Goal: Navigation & Orientation: Find specific page/section

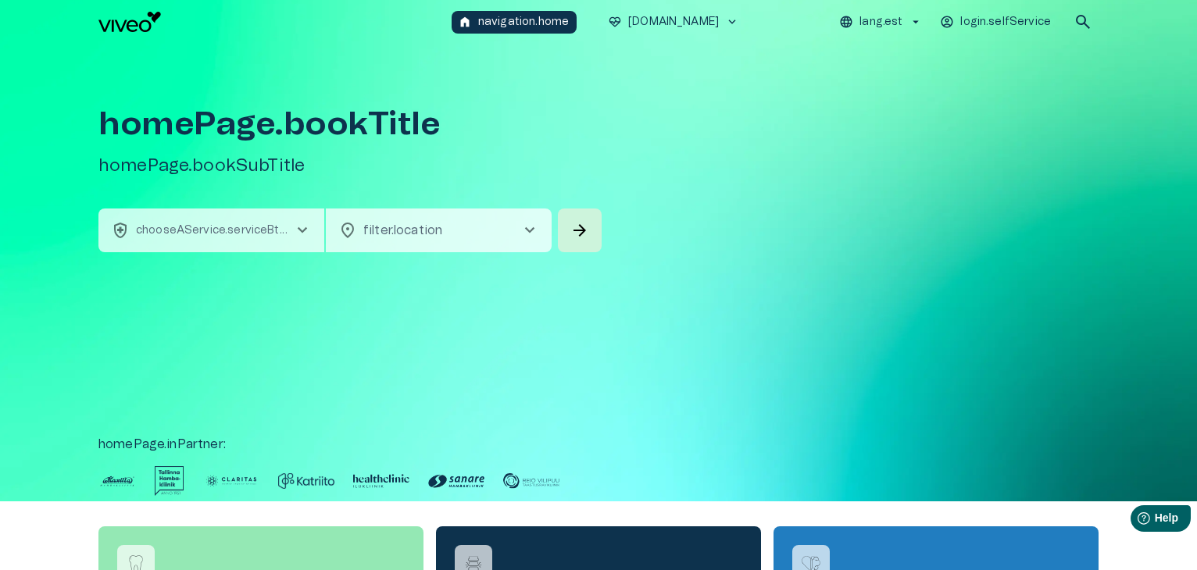
click at [266, 226] on p "chooseAService.serviceBtn.label" at bounding box center [214, 231] width 157 height 16
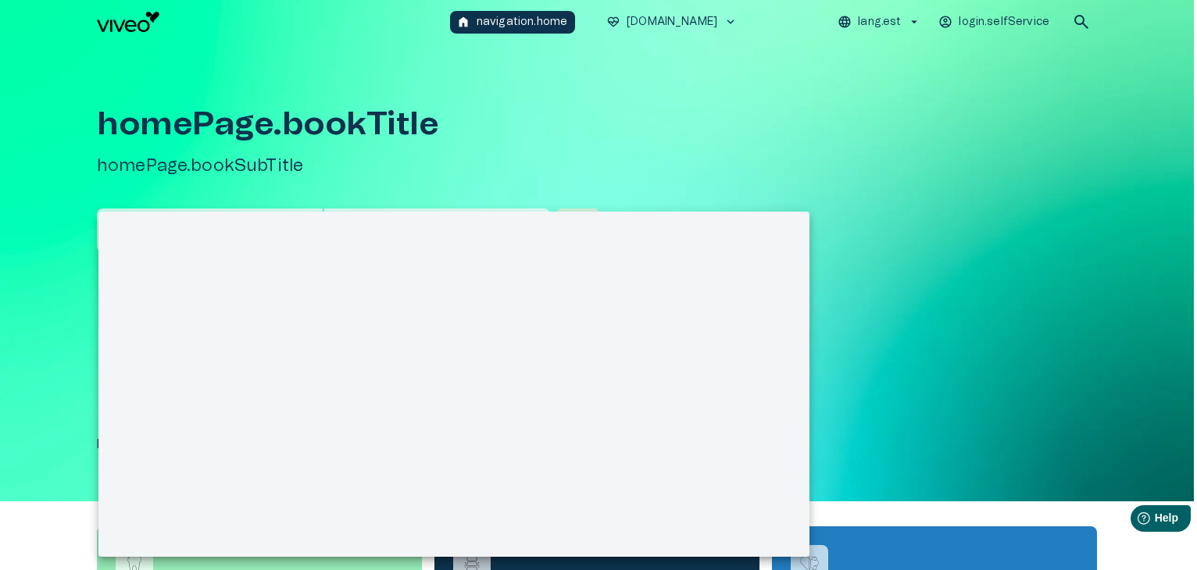
scroll to position [44, 0]
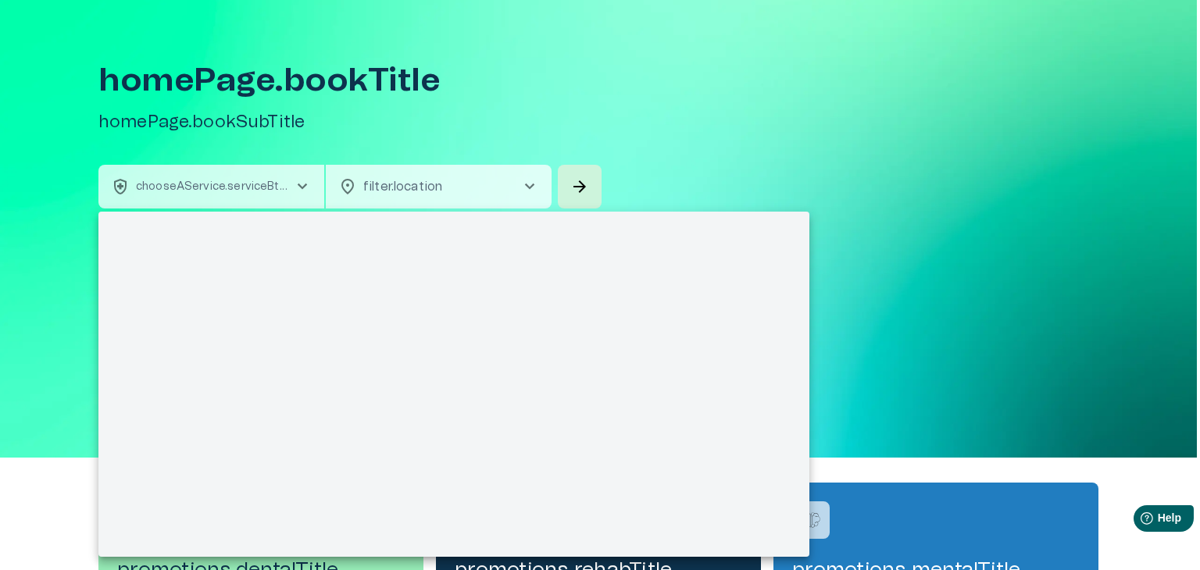
click at [236, 187] on div at bounding box center [600, 285] width 1200 height 570
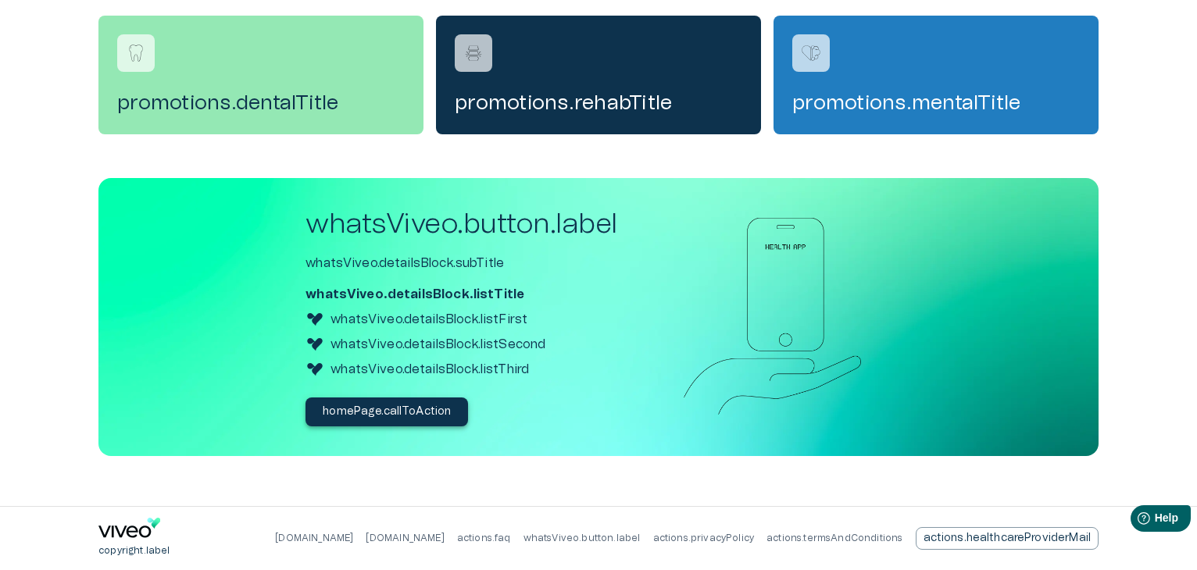
scroll to position [0, 0]
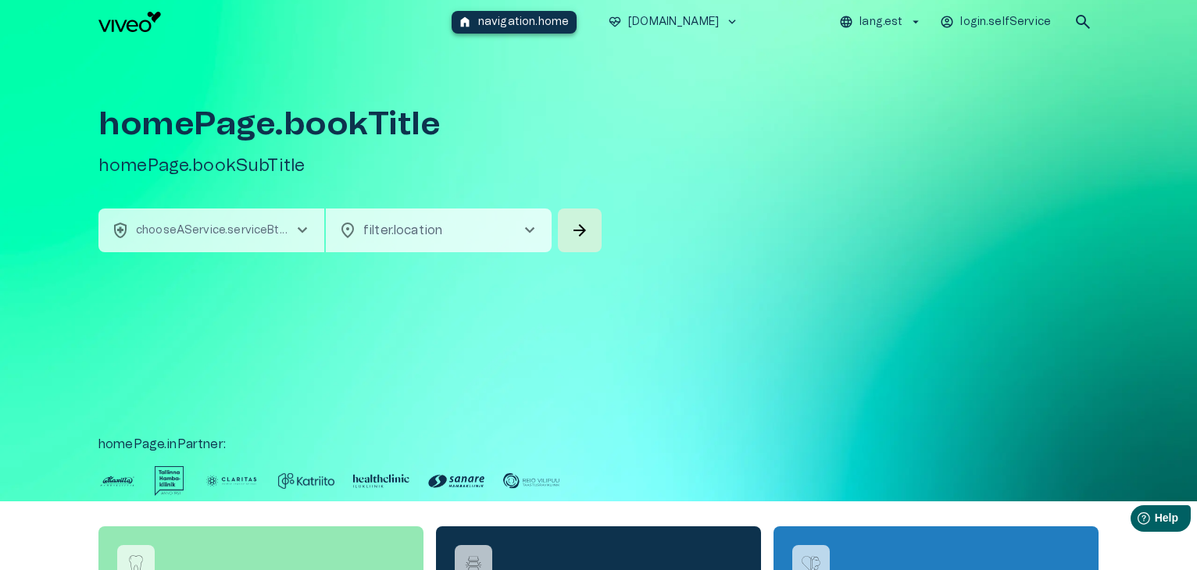
click at [516, 20] on p "navigation.home" at bounding box center [523, 22] width 91 height 16
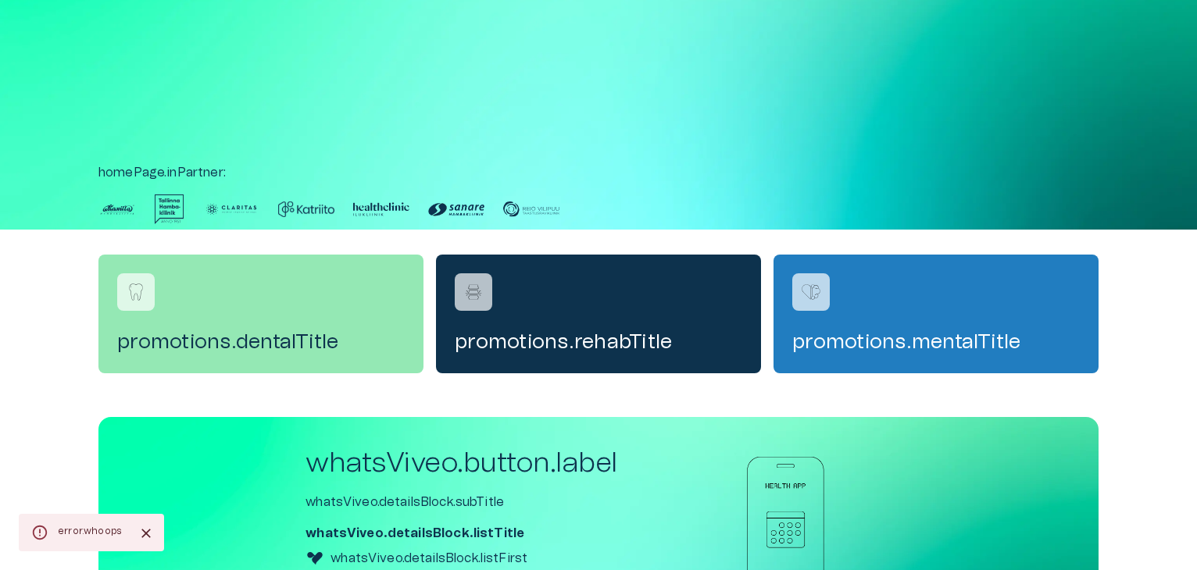
scroll to position [511, 0]
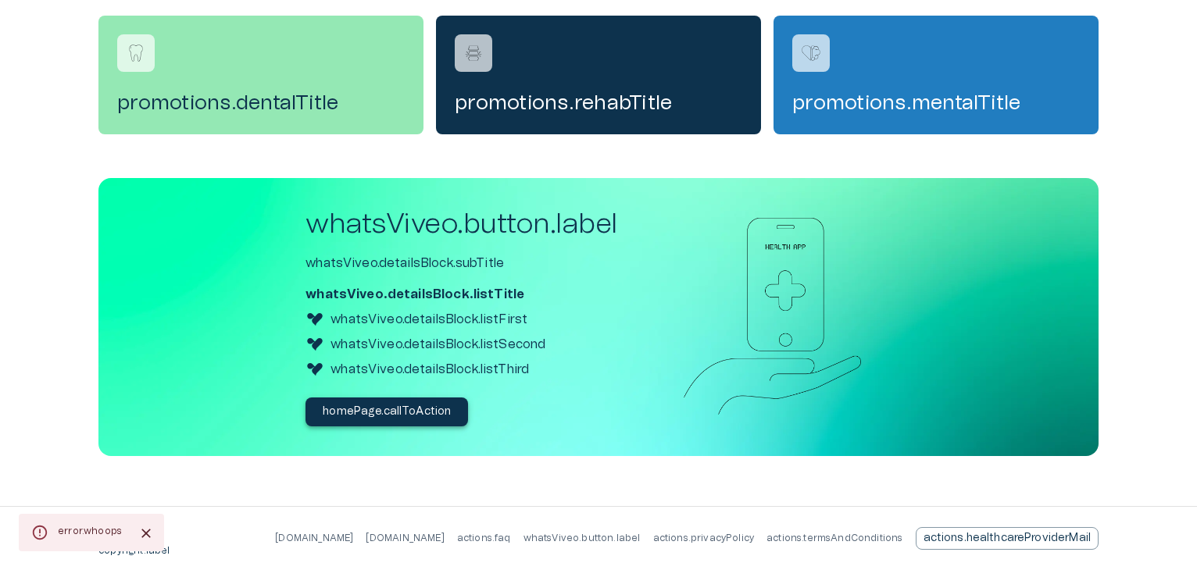
click at [138, 537] on icon "Close" at bounding box center [146, 534] width 16 height 16
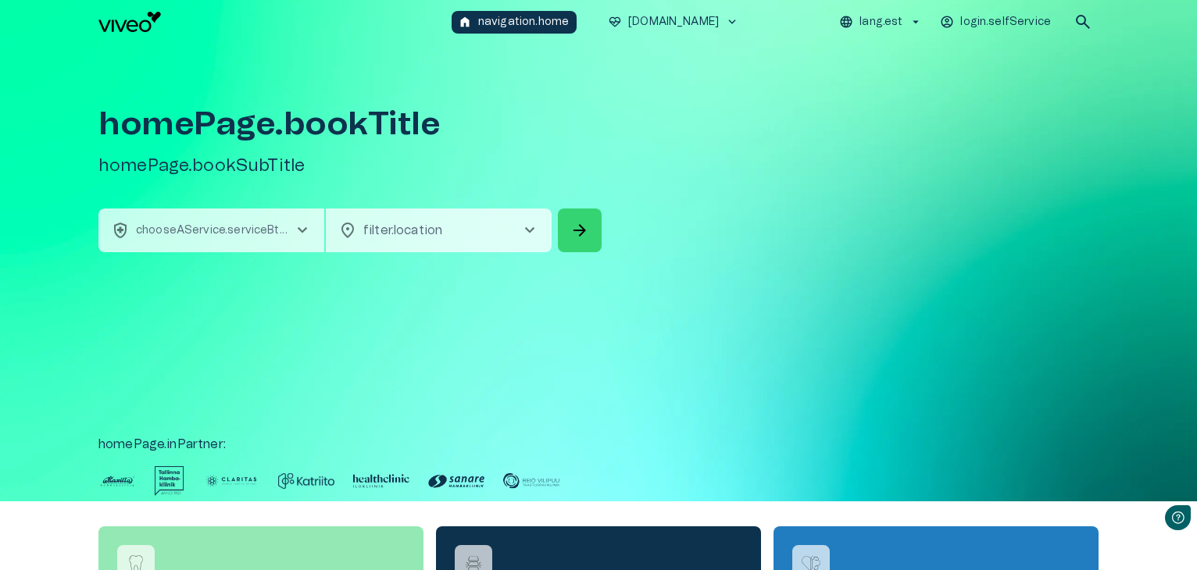
scroll to position [0, 0]
click at [563, 241] on button "arrow_forward" at bounding box center [580, 231] width 44 height 44
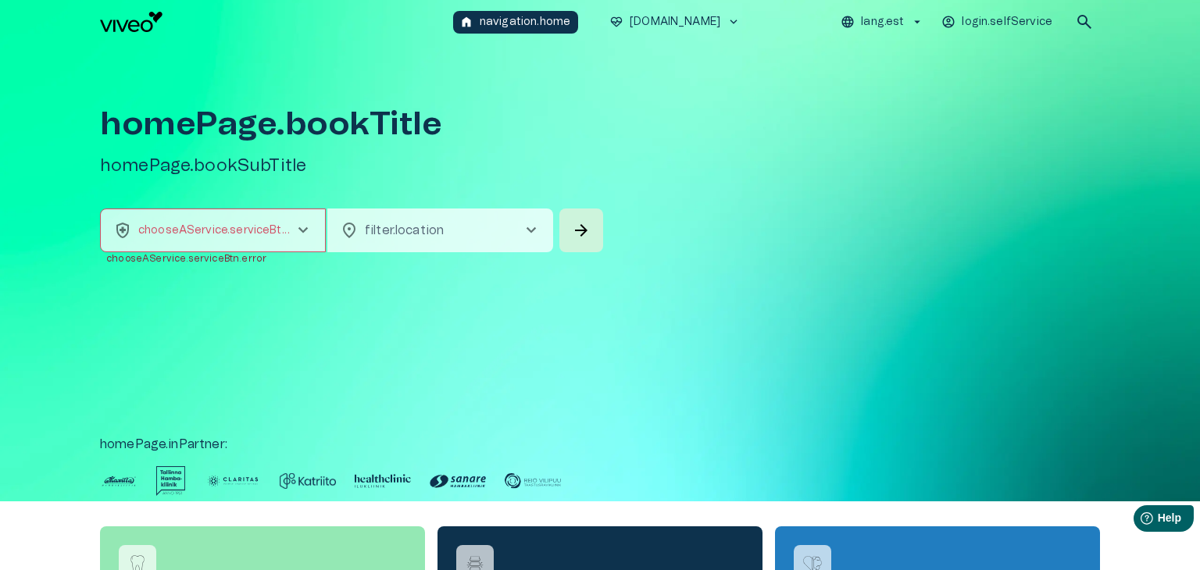
click at [391, 209] on body "Hindame teie privaatsust Kasutame küpsiseid teie sirvimiskogemuse parandamiseks…" at bounding box center [600, 285] width 1200 height 570
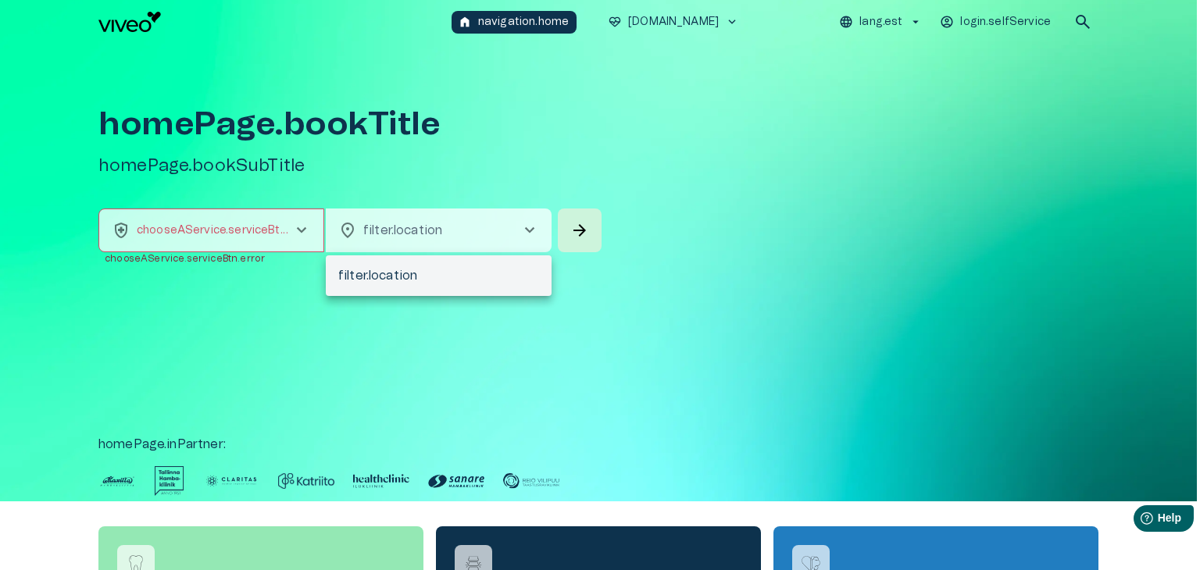
click at [392, 220] on div at bounding box center [600, 285] width 1200 height 570
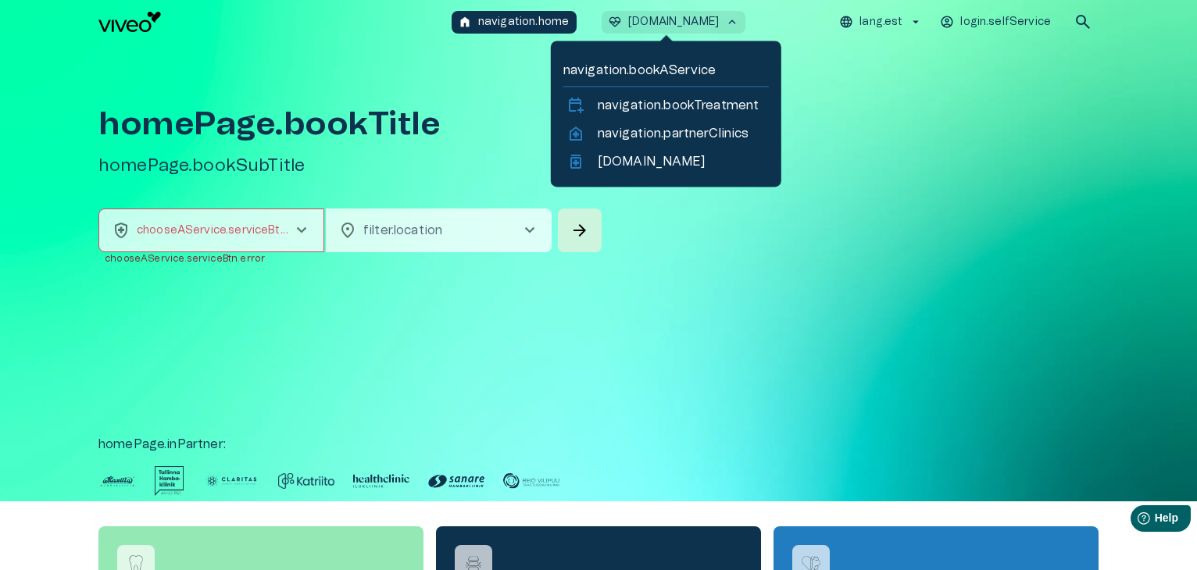
click at [674, 27] on p "[DOMAIN_NAME]" at bounding box center [673, 22] width 91 height 16
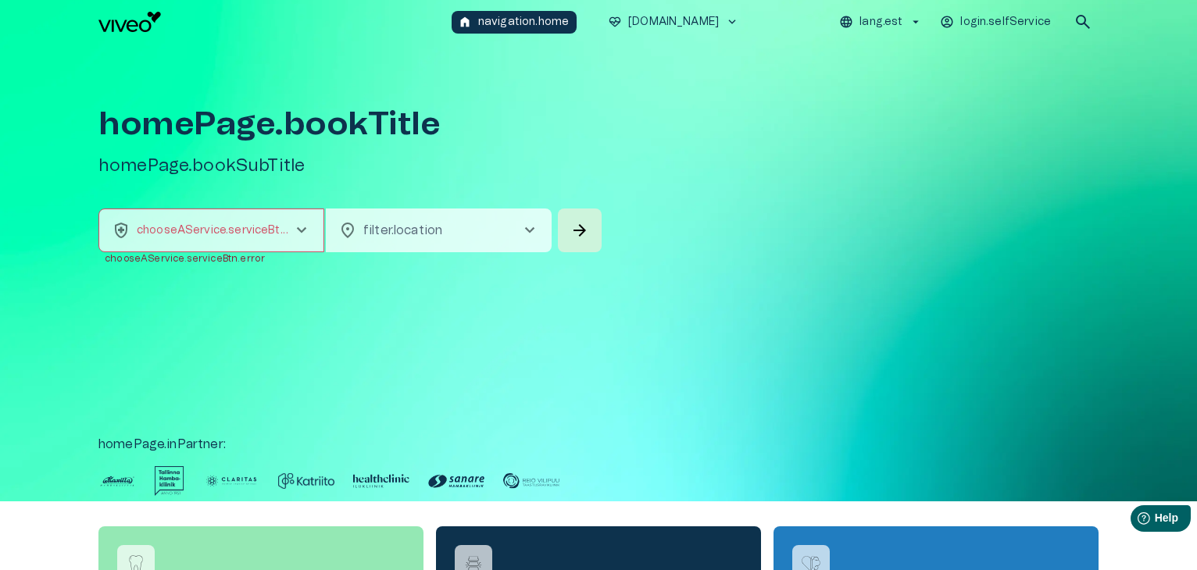
click at [914, 98] on div "homePage.bookTitle homePage.bookSubTitle health_and_safety chooseAService.servi…" at bounding box center [598, 273] width 1000 height 458
click at [989, 20] on p "login.selfService" at bounding box center [1005, 22] width 91 height 16
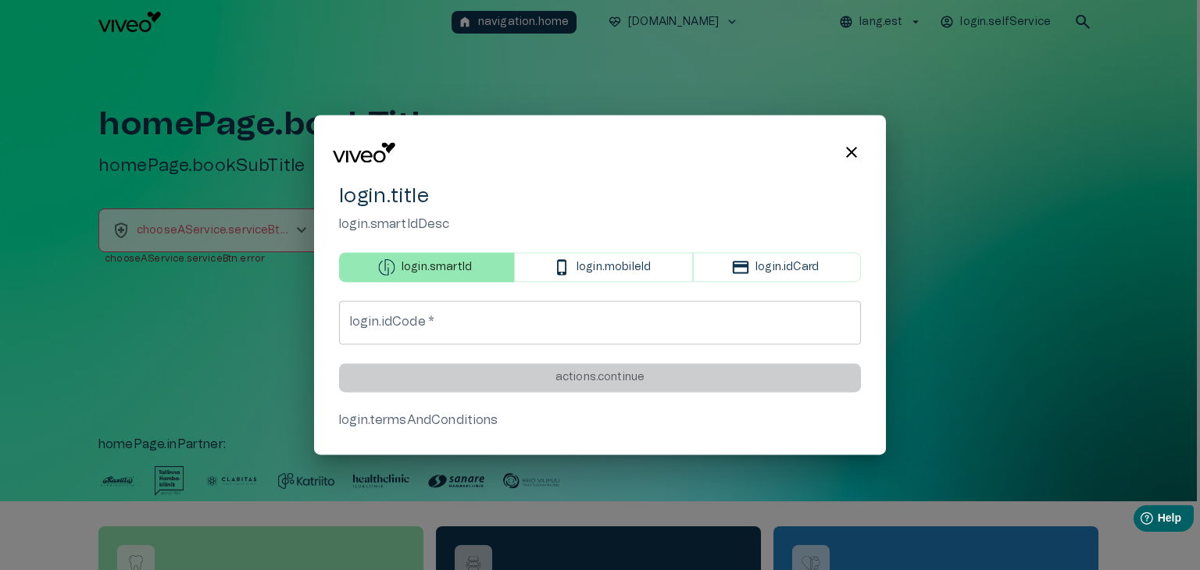
click at [855, 148] on span "close" at bounding box center [851, 152] width 19 height 19
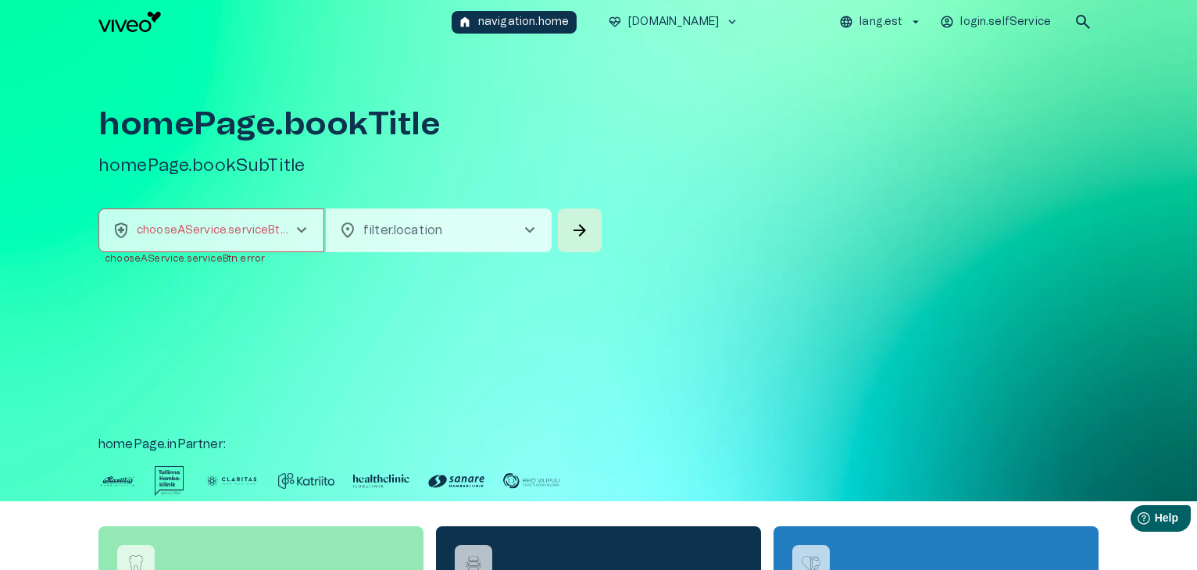
click at [1128, 225] on div "homePage.bookTitle homePage.bookSubTitle health_and_safety chooseAService.servi…" at bounding box center [598, 273] width 1197 height 458
click at [966, 195] on div "homePage.bookTitle homePage.bookSubTitle health_and_safety chooseAService.servi…" at bounding box center [598, 273] width 1000 height 458
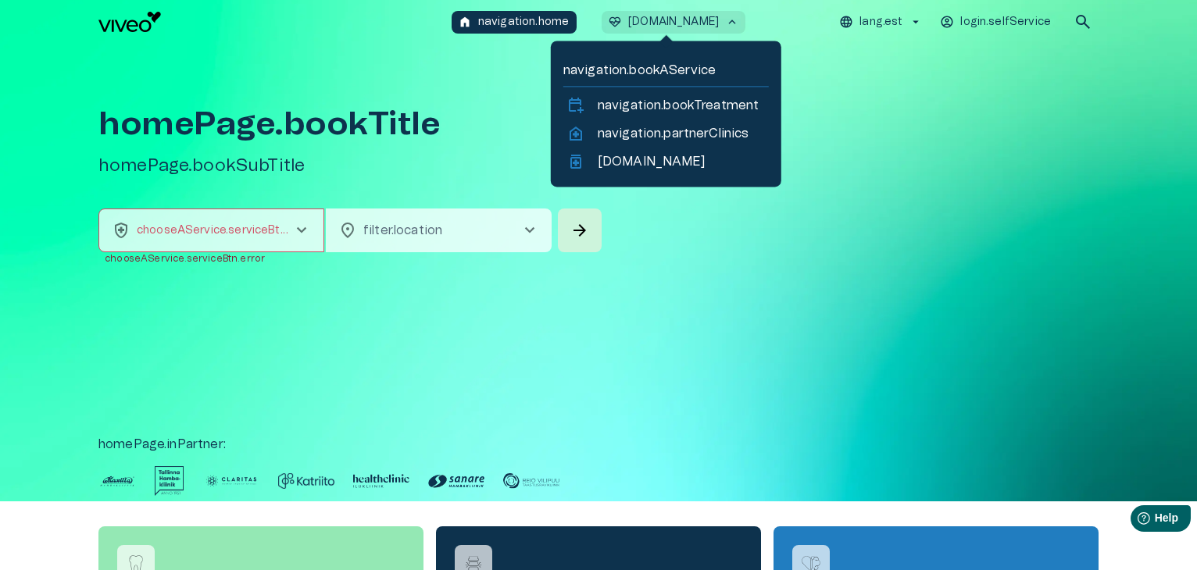
click at [638, 16] on p "[DOMAIN_NAME]" at bounding box center [673, 22] width 91 height 16
click at [692, 141] on p "navigation.partnerClinics" at bounding box center [674, 133] width 152 height 19
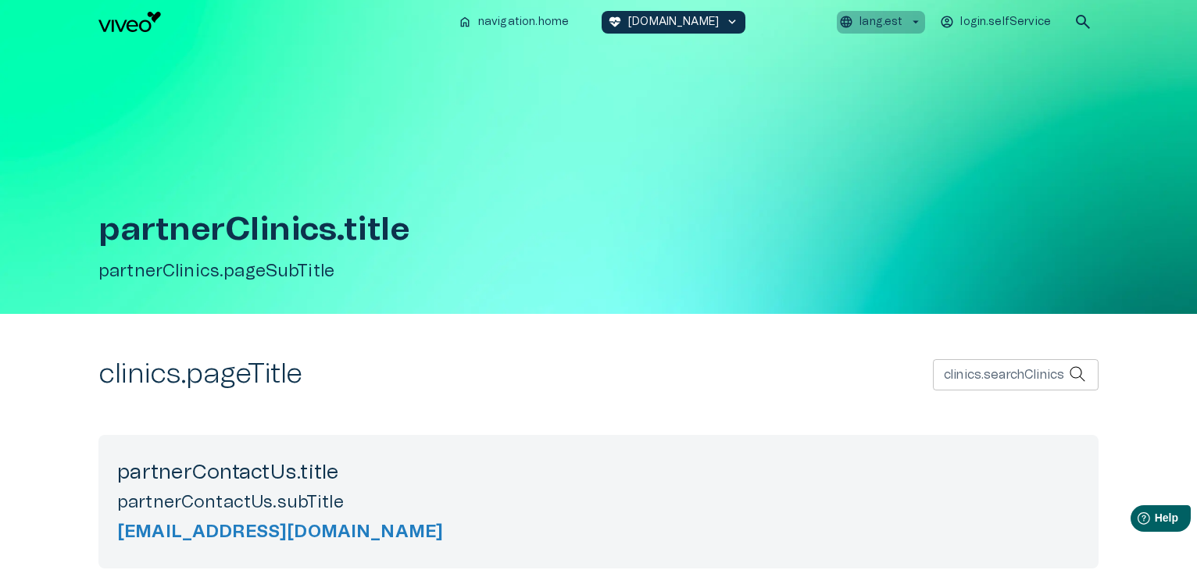
click at [925, 30] on button "lang.est" at bounding box center [881, 22] width 88 height 23
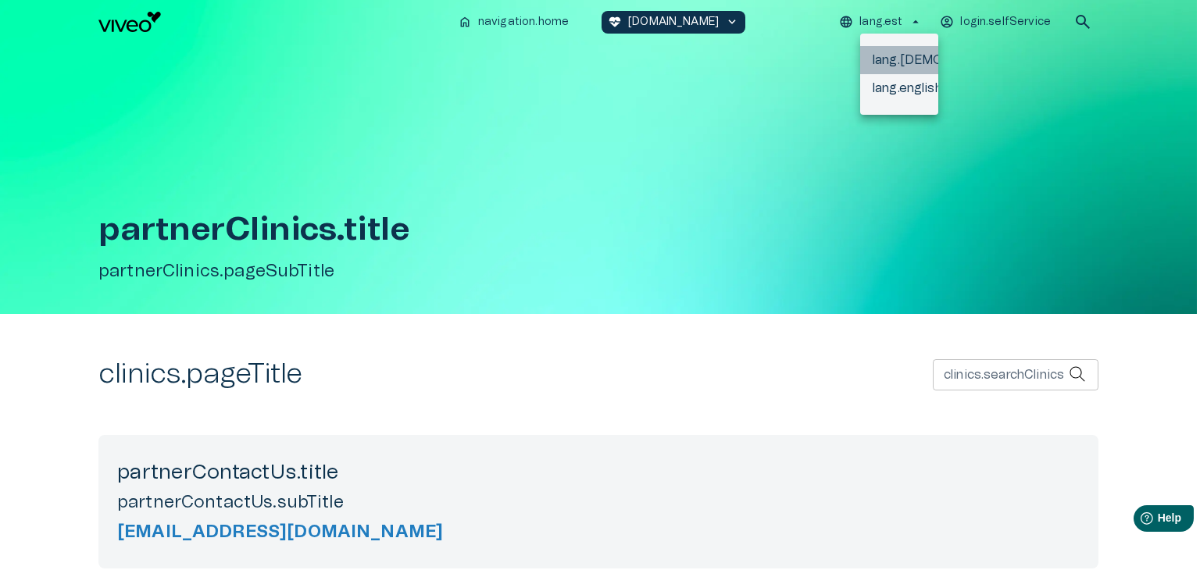
click at [897, 63] on li "lang.[DEMOGRAPHIC_DATA]" at bounding box center [899, 60] width 78 height 28
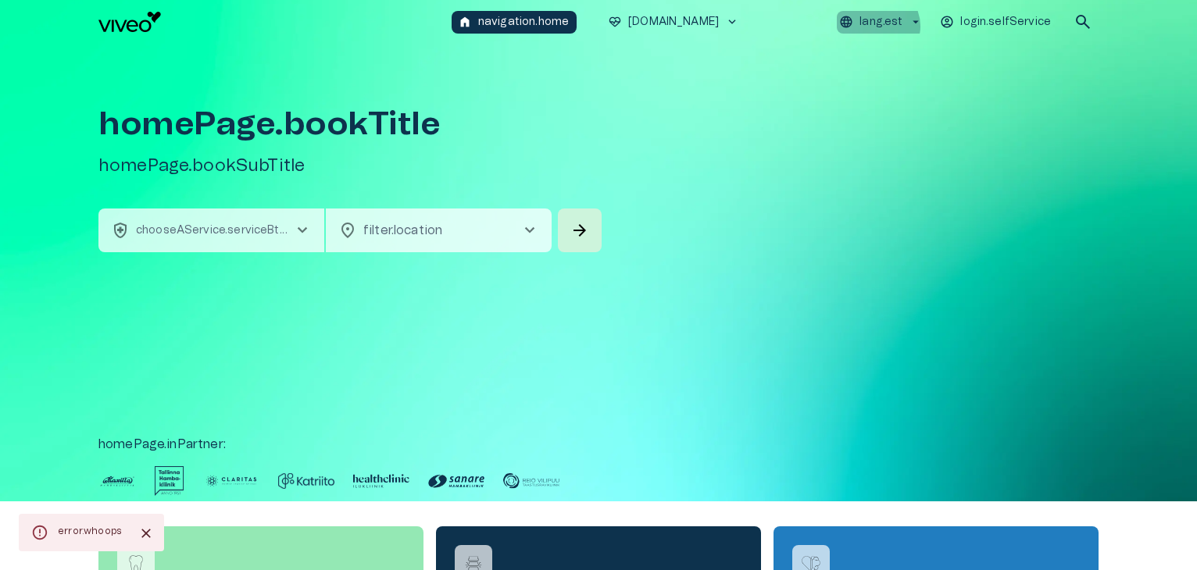
click at [899, 26] on p "lang.est" at bounding box center [881, 22] width 43 height 16
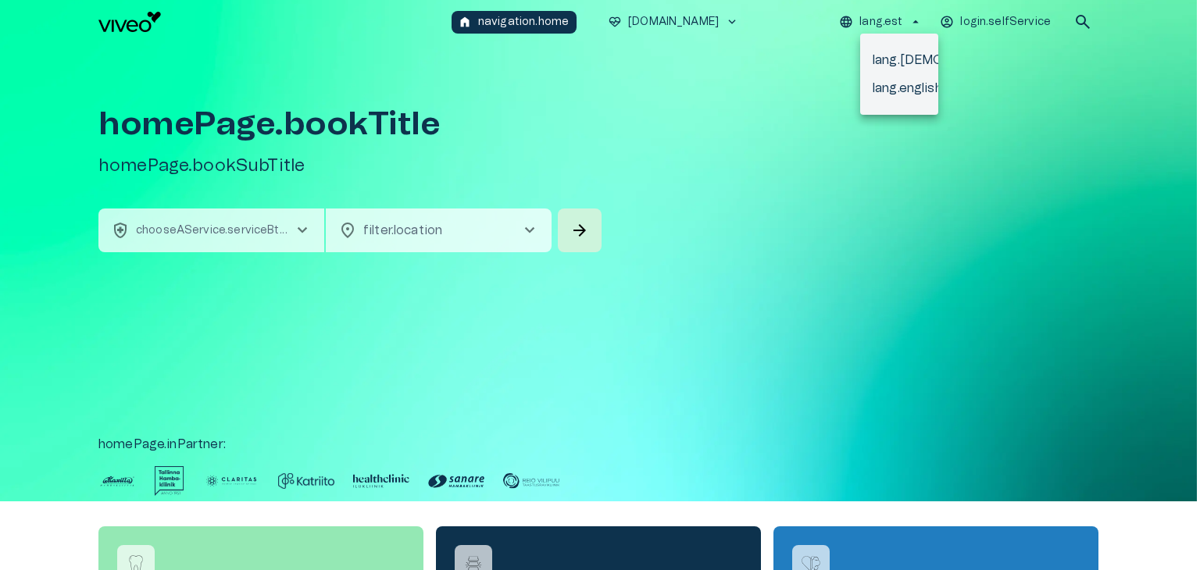
click at [921, 91] on li "lang.english" at bounding box center [899, 88] width 78 height 28
